Goal: Information Seeking & Learning: Learn about a topic

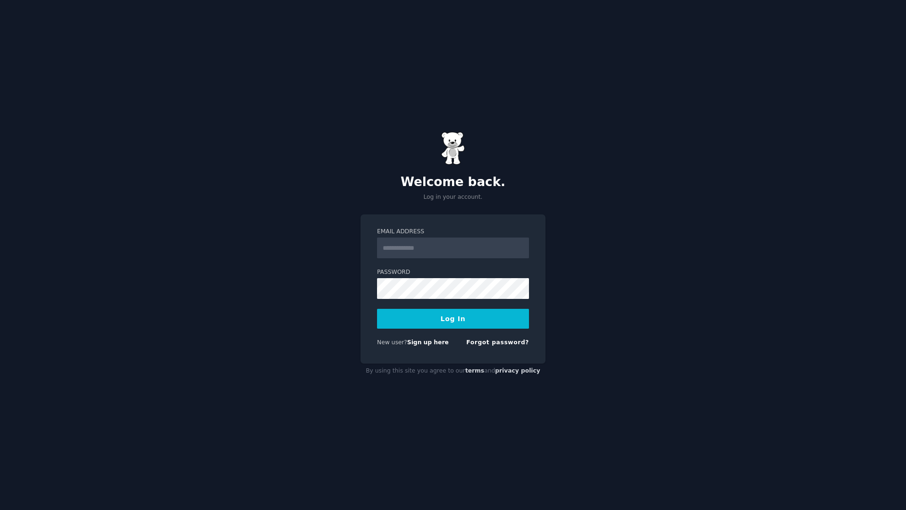
type input "**********"
click at [377, 309] on button "Log In" at bounding box center [453, 319] width 152 height 20
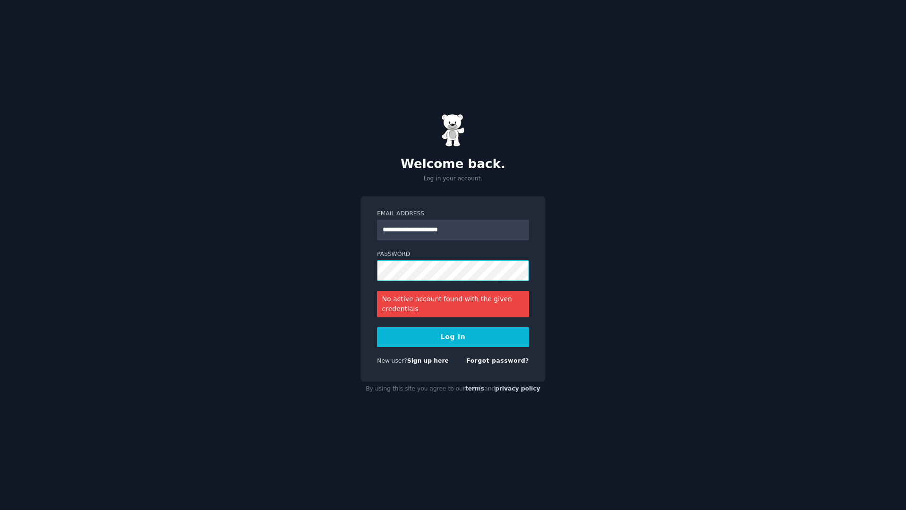
click at [377, 327] on button "Log In" at bounding box center [453, 337] width 152 height 20
click at [440, 362] on link "Sign up here" at bounding box center [428, 360] width 42 height 7
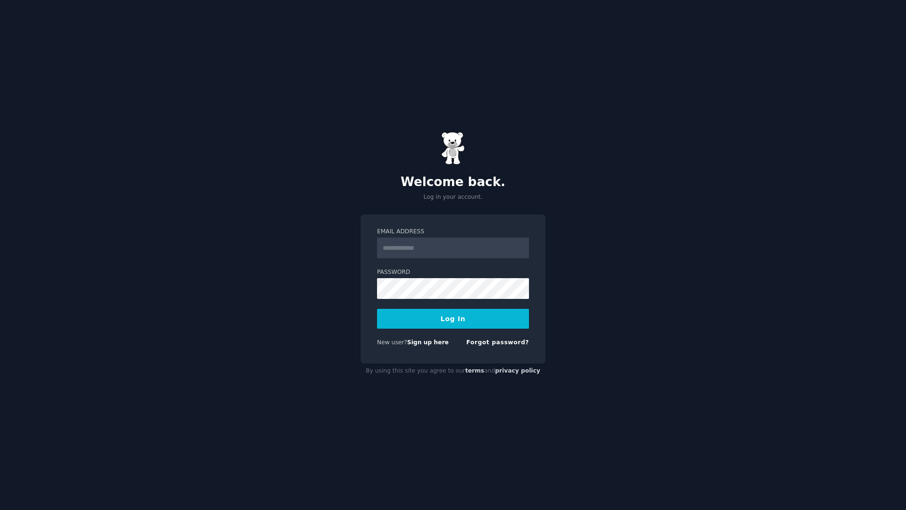
click at [435, 253] on input "Email Address" at bounding box center [453, 247] width 152 height 21
type input "**********"
click at [377, 309] on button "Log In" at bounding box center [453, 319] width 152 height 20
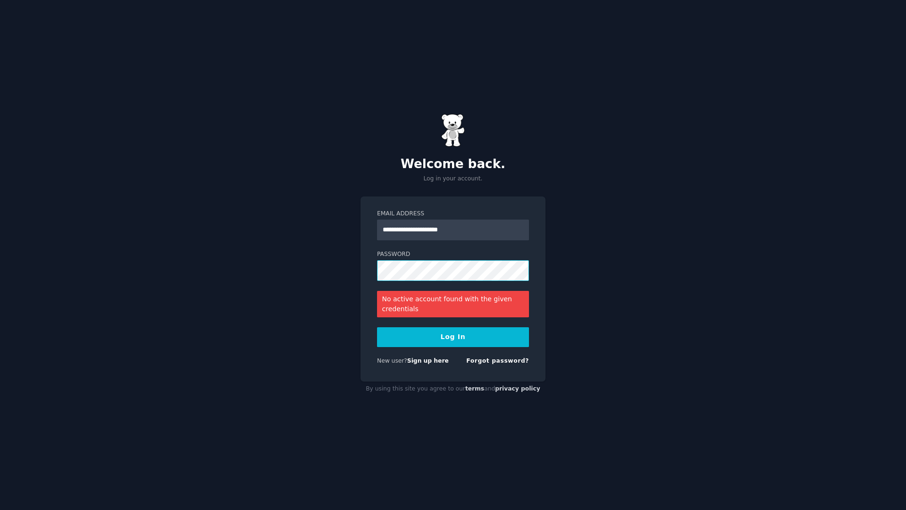
click at [377, 327] on button "Log In" at bounding box center [453, 337] width 152 height 20
click at [500, 361] on link "Forgot password?" at bounding box center [497, 360] width 63 height 7
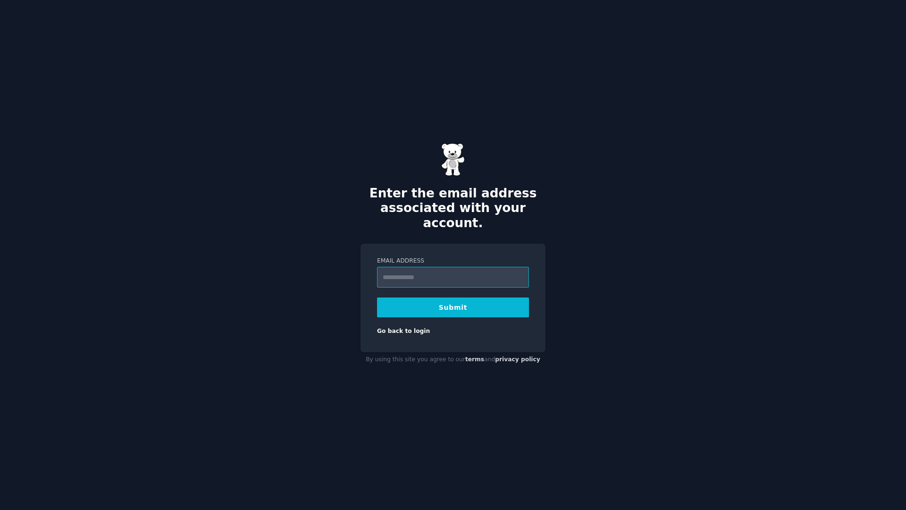
click at [458, 276] on input "Email Address" at bounding box center [453, 277] width 152 height 21
type input "**********"
click at [460, 308] on button "Submit" at bounding box center [453, 307] width 152 height 20
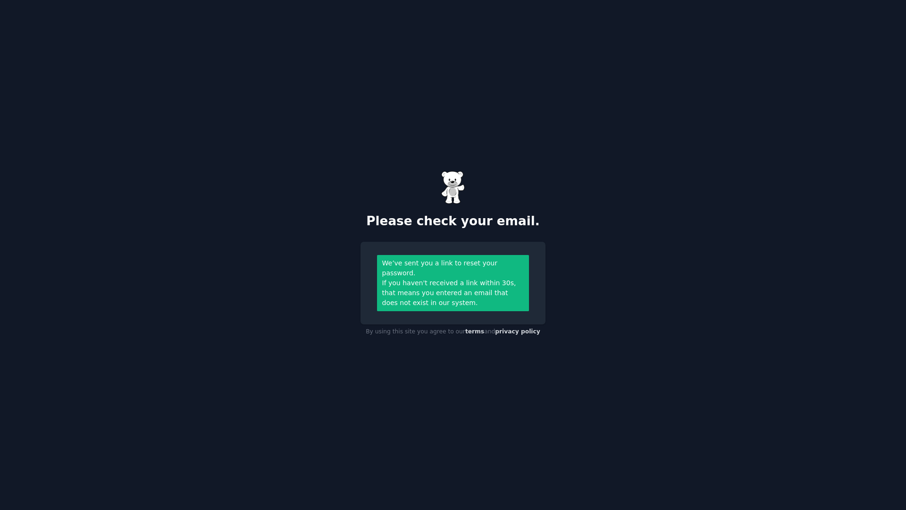
click at [196, 340] on div "Please check your email. We’ve sent you a link to reset your password. If you h…" at bounding box center [453, 255] width 906 height 510
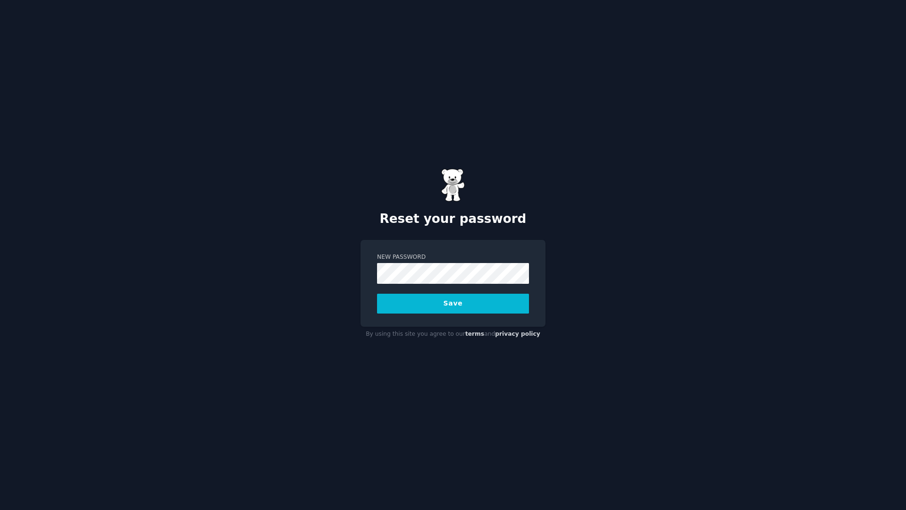
click at [455, 311] on button "Save" at bounding box center [453, 304] width 152 height 20
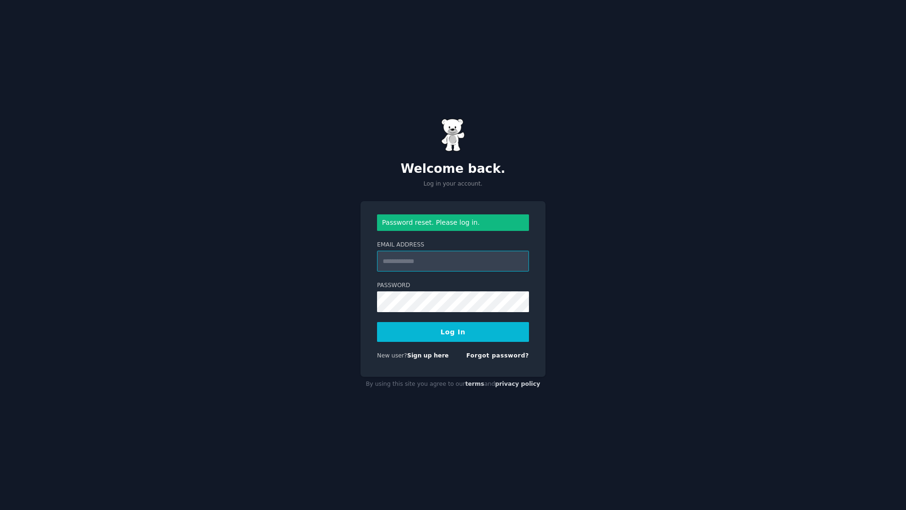
click at [447, 263] on input "Email Address" at bounding box center [453, 261] width 152 height 21
type input "**********"
click at [462, 333] on button "Log In" at bounding box center [453, 332] width 152 height 20
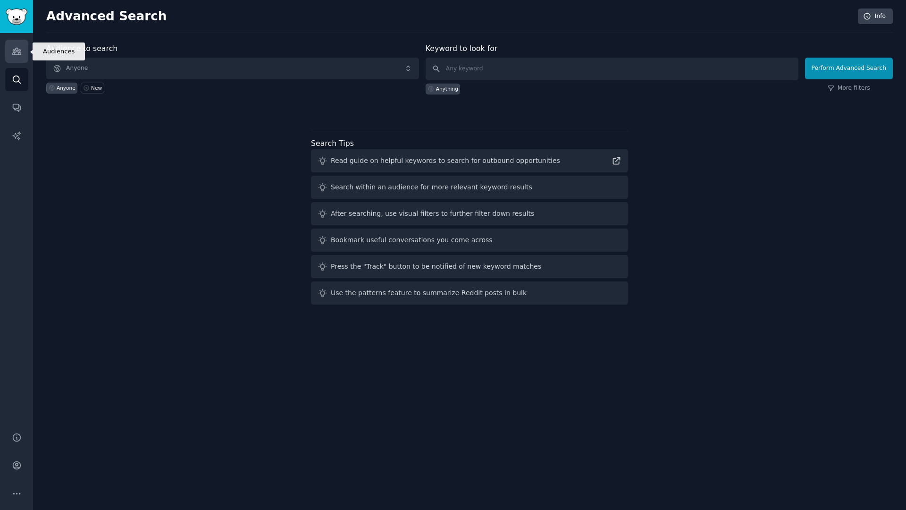
click at [19, 56] on icon "Sidebar" at bounding box center [17, 51] width 10 height 10
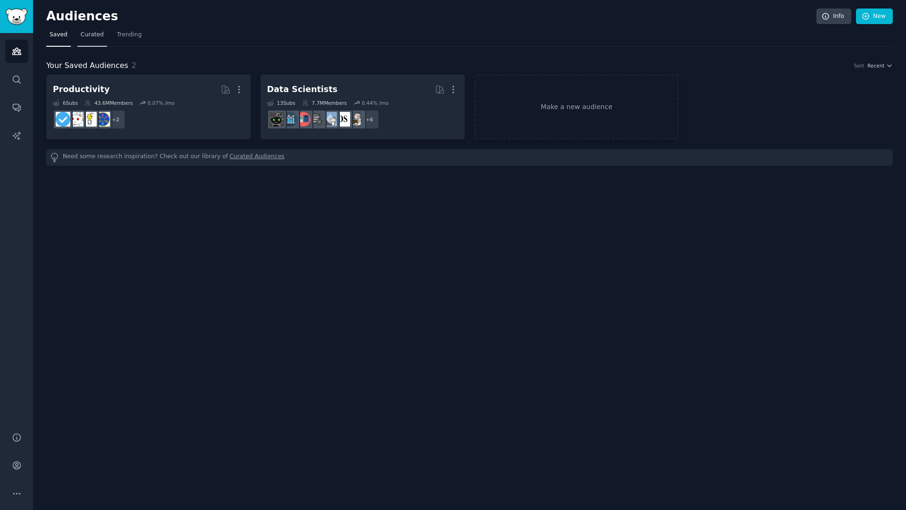
click at [95, 35] on span "Curated" at bounding box center [92, 35] width 23 height 8
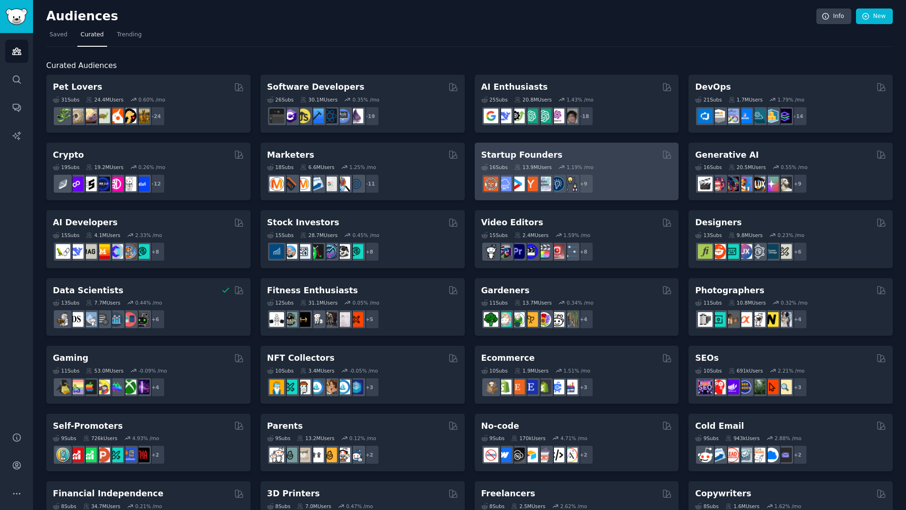
click at [622, 155] on div "Startup Founders" at bounding box center [576, 155] width 191 height 12
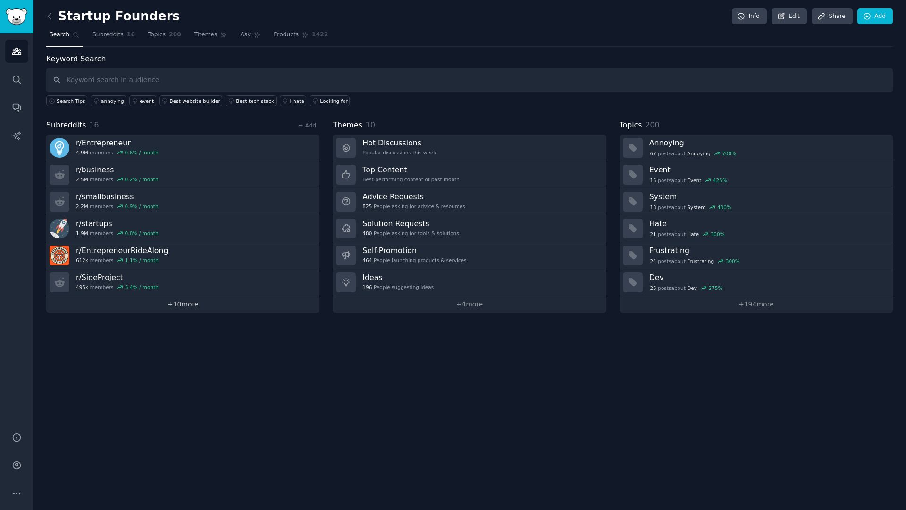
click at [196, 310] on link "+ 10 more" at bounding box center [182, 304] width 273 height 17
click at [473, 301] on link "+ 4 more" at bounding box center [469, 304] width 273 height 17
